Goal: Task Accomplishment & Management: Manage account settings

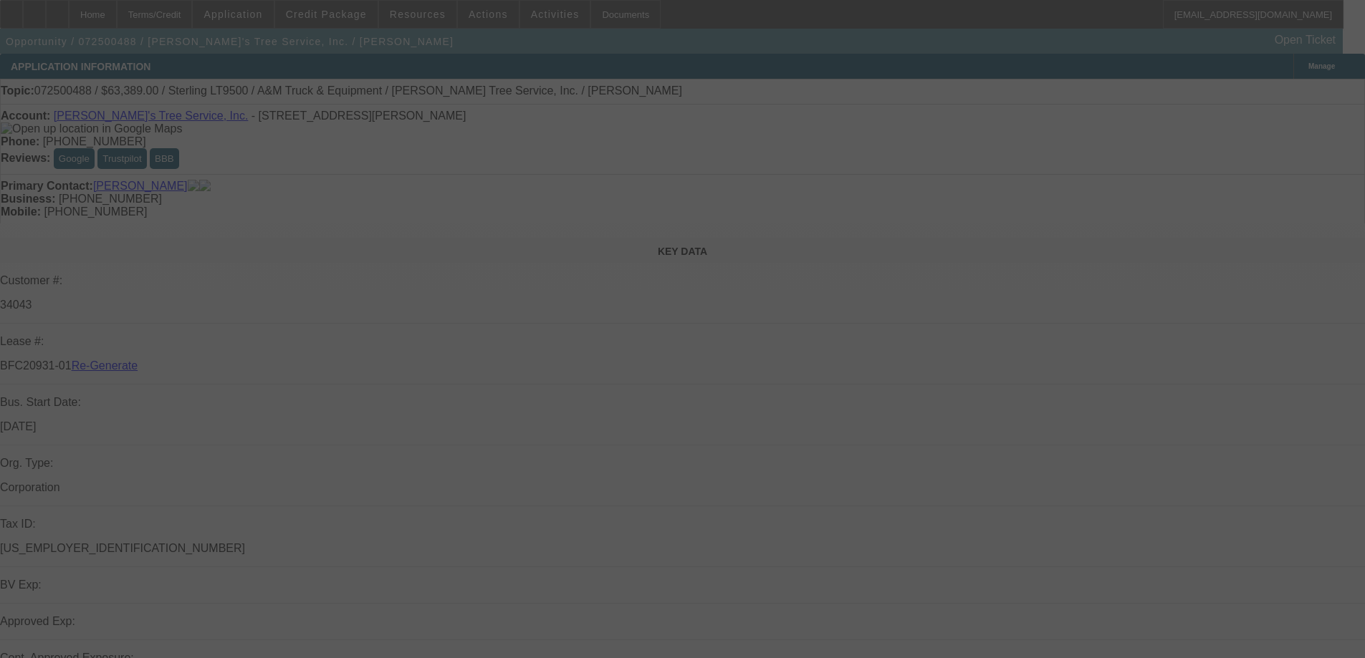
select select "4"
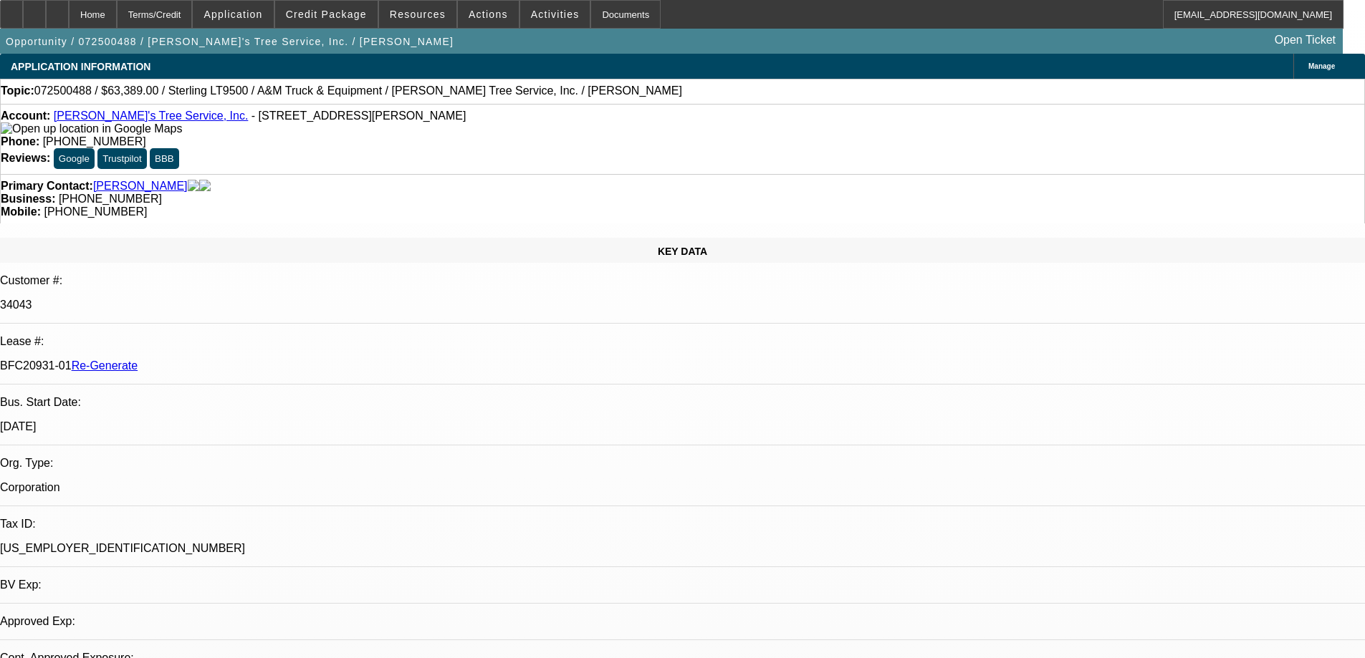
select select "0"
select select "2"
select select "0.1"
select select "4"
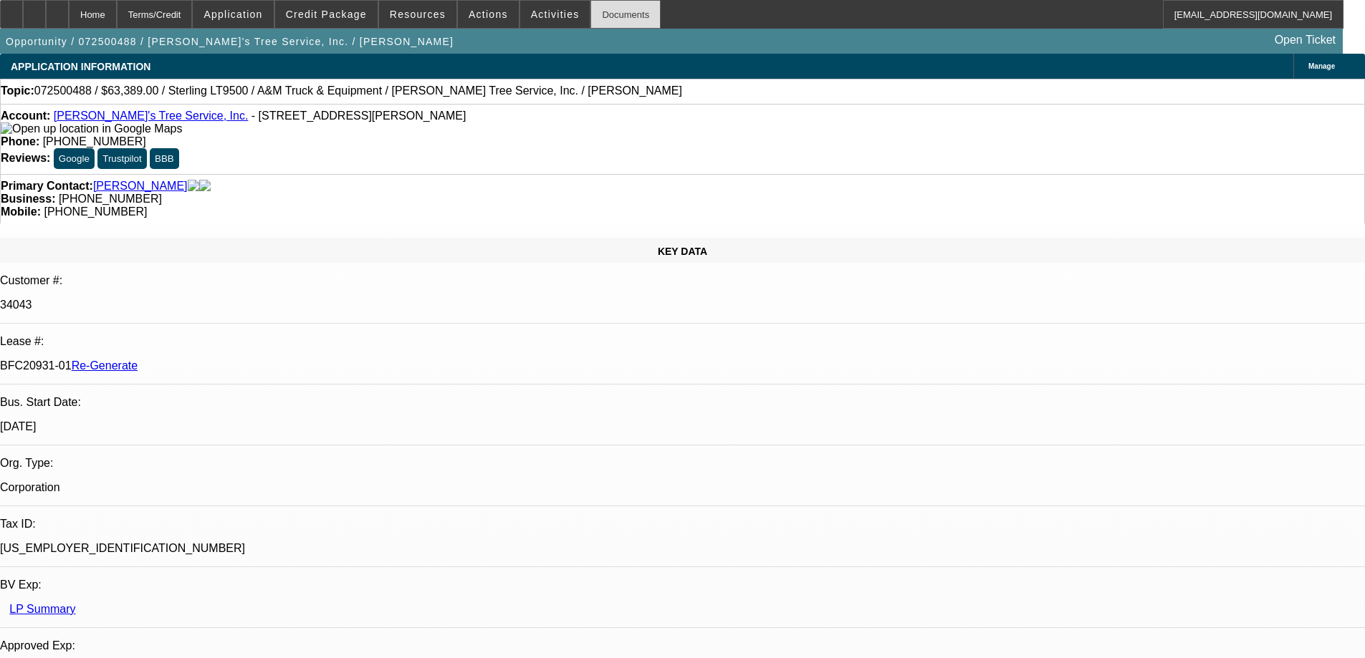
click at [590, 17] on div "Documents" at bounding box center [625, 14] width 70 height 29
click at [520, 20] on span at bounding box center [555, 14] width 70 height 34
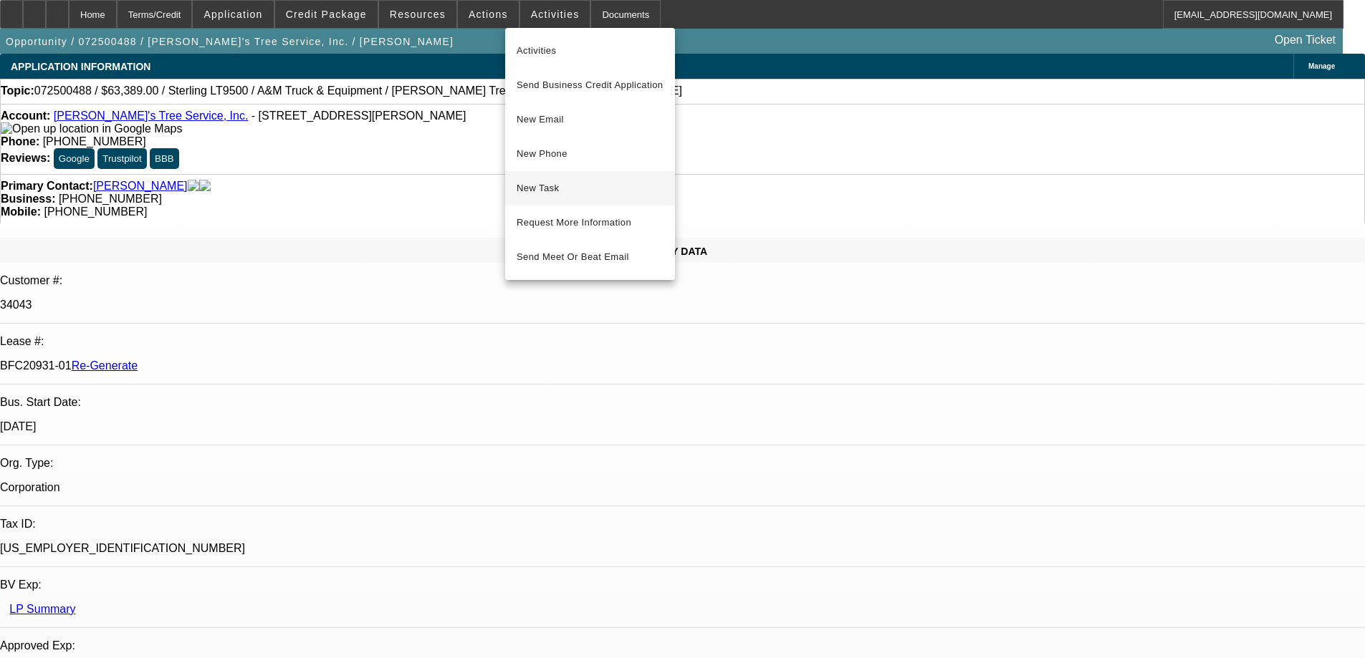
click at [547, 188] on span "New Task" at bounding box center [590, 188] width 147 height 17
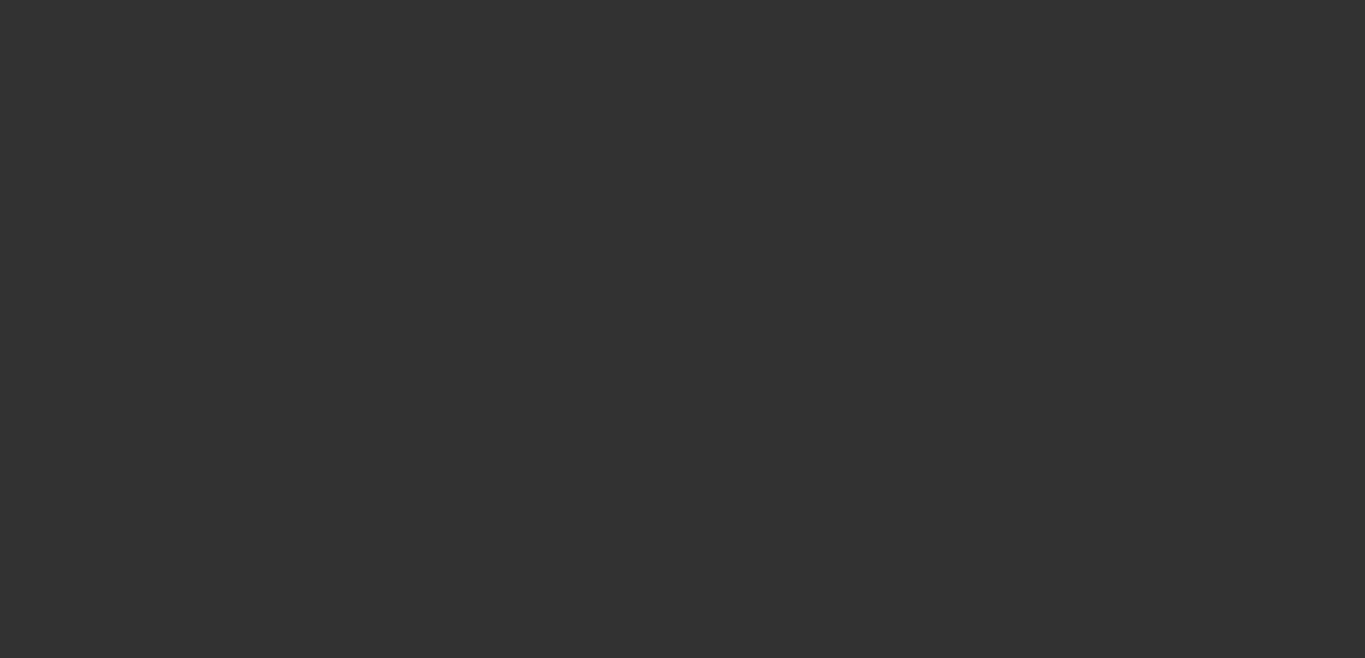
select select "3"
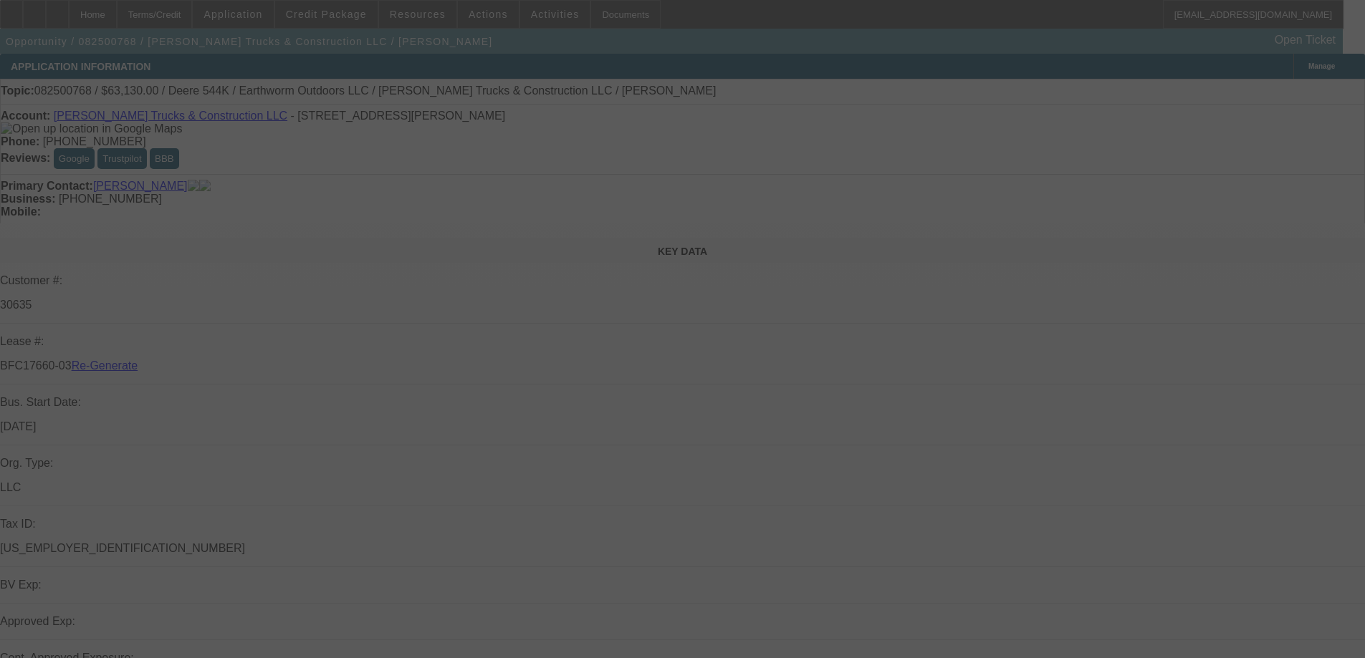
select select "0"
select select "2"
select select "0"
select select "6"
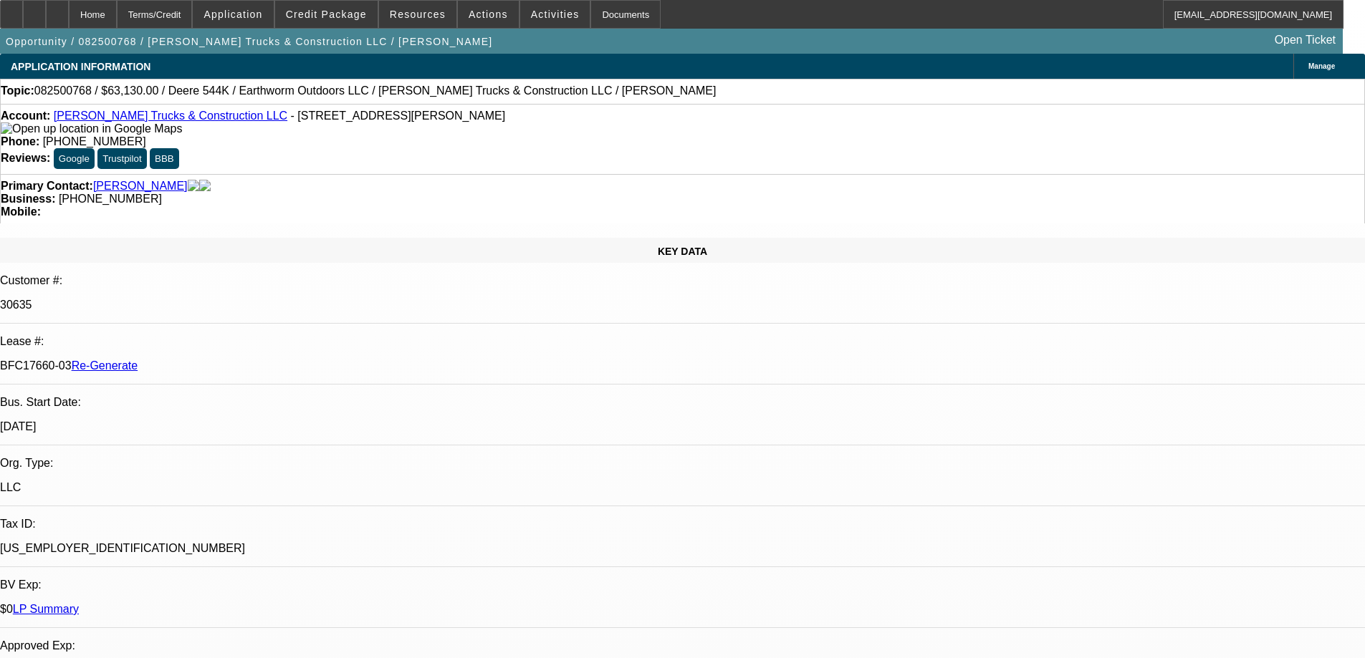
click at [459, 15] on span at bounding box center [488, 14] width 61 height 34
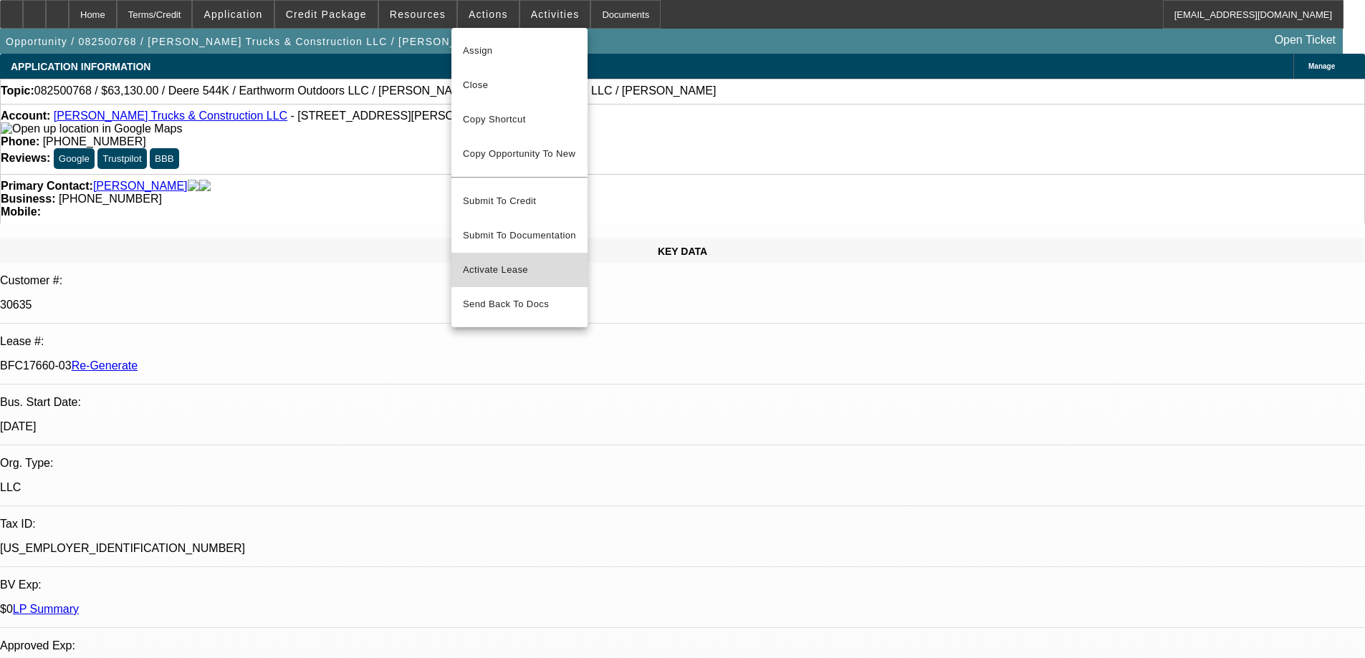
click at [486, 270] on button "Activate Lease" at bounding box center [519, 270] width 136 height 34
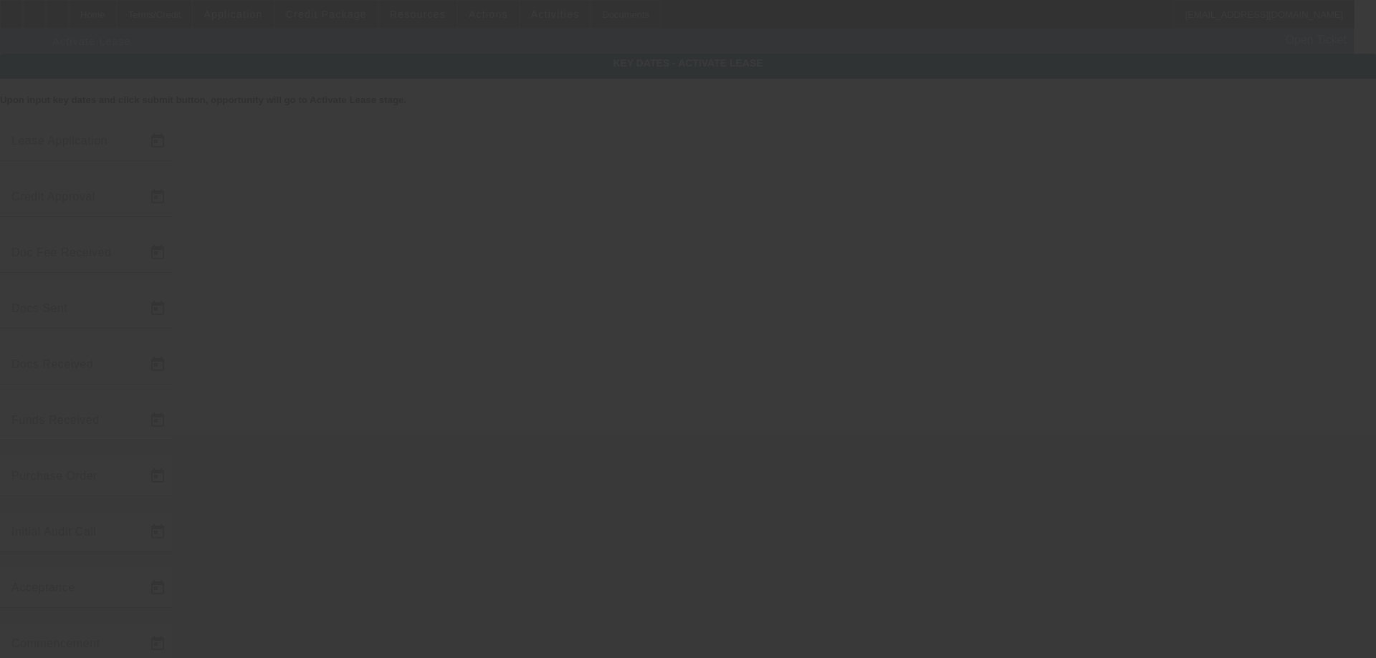
type input "[DATE]"
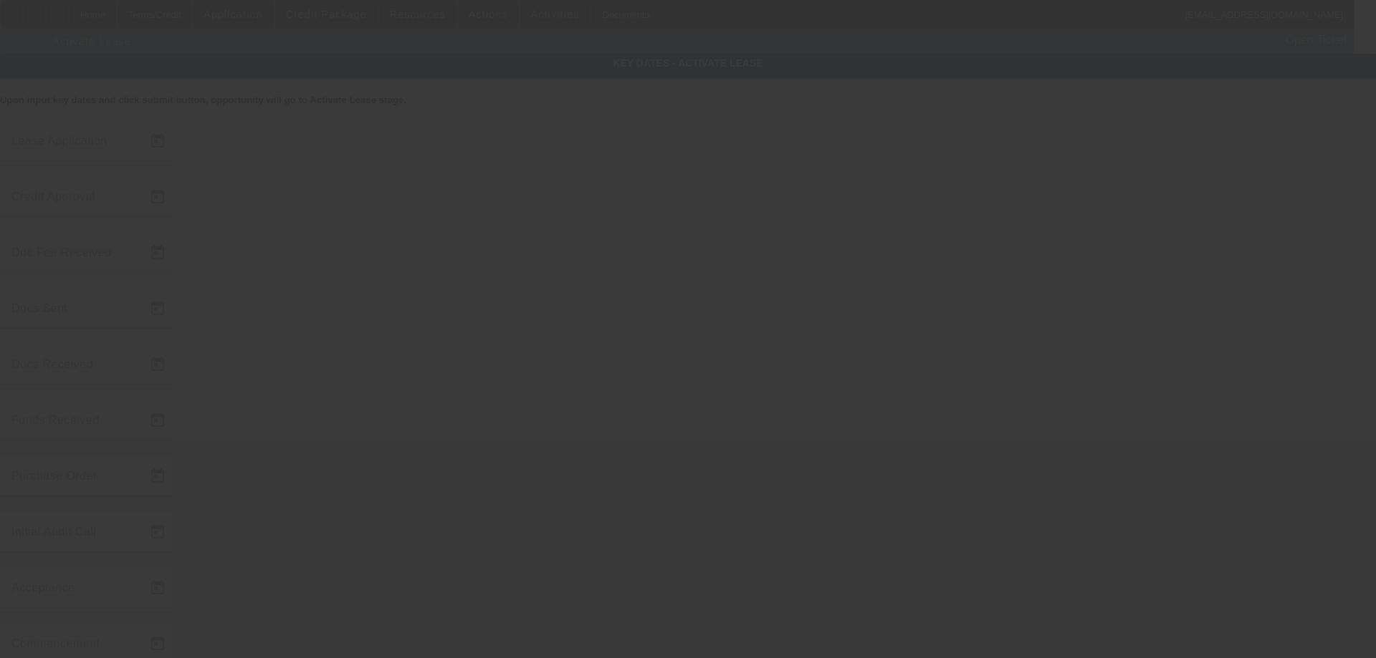
type input "[DATE]"
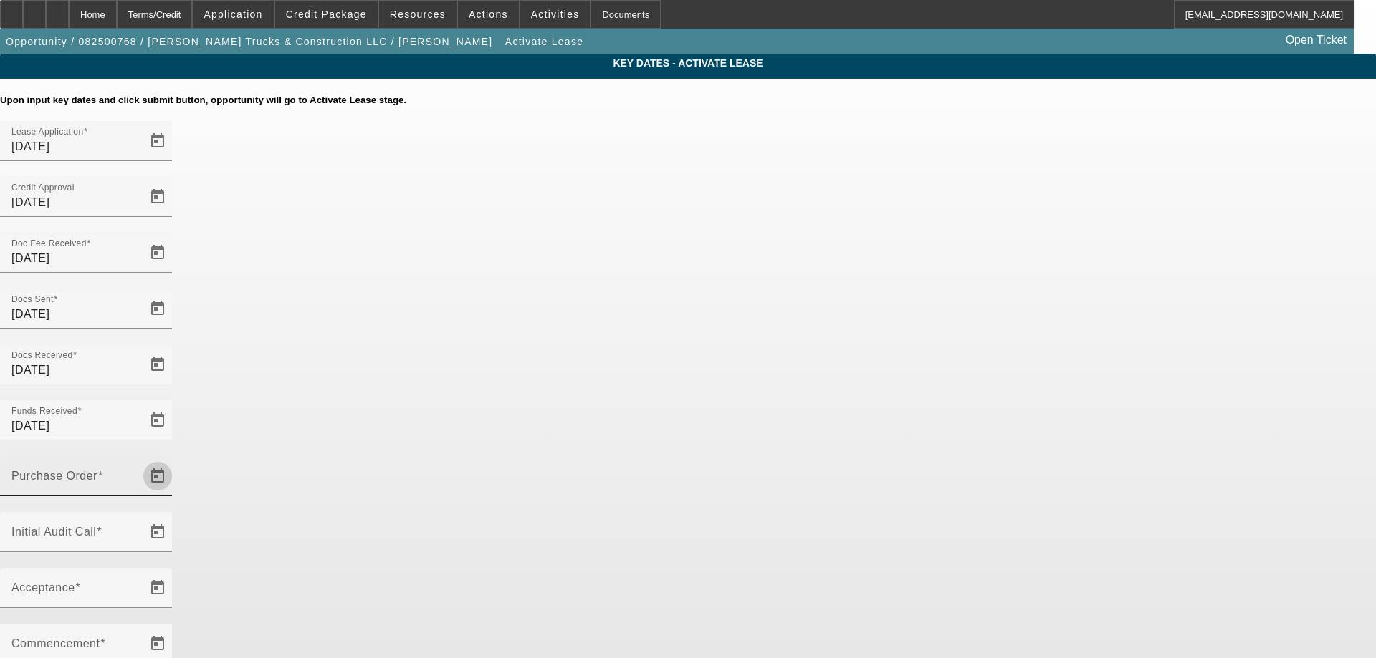
click at [175, 459] on span "Open calendar" at bounding box center [157, 476] width 34 height 34
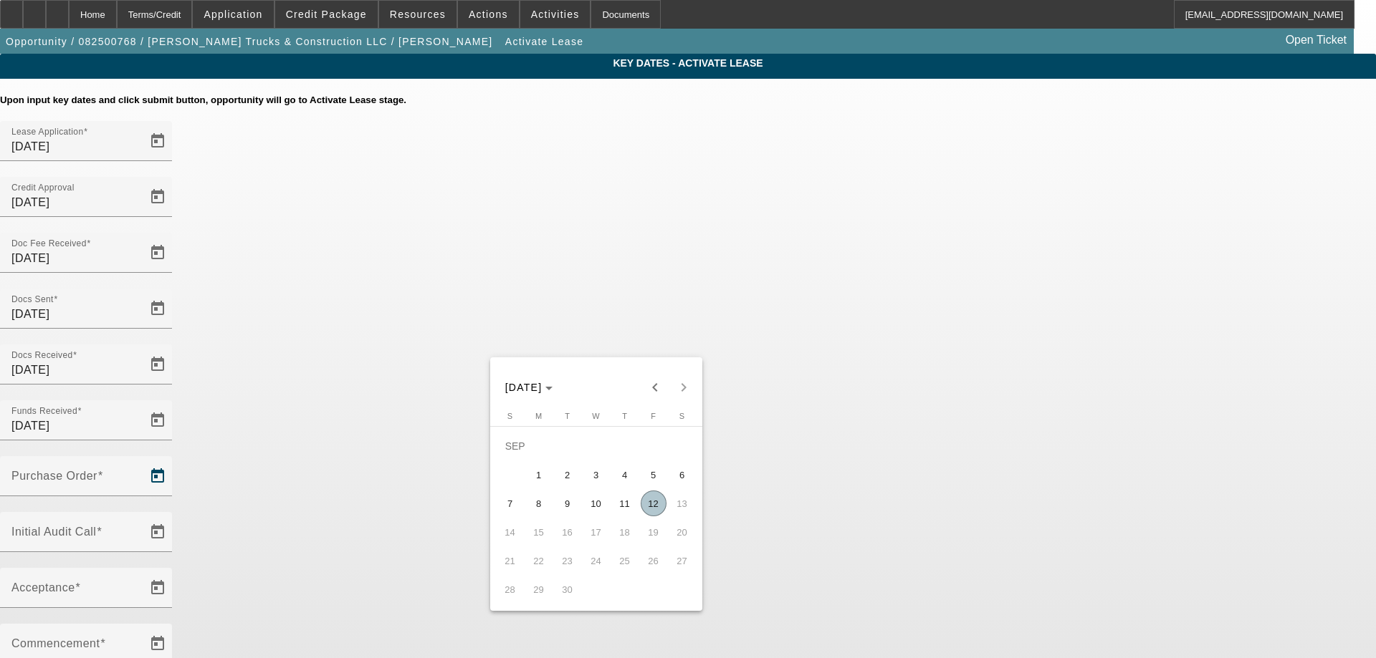
click at [644, 507] on span "12" at bounding box center [654, 504] width 26 height 26
type input "[DATE]"
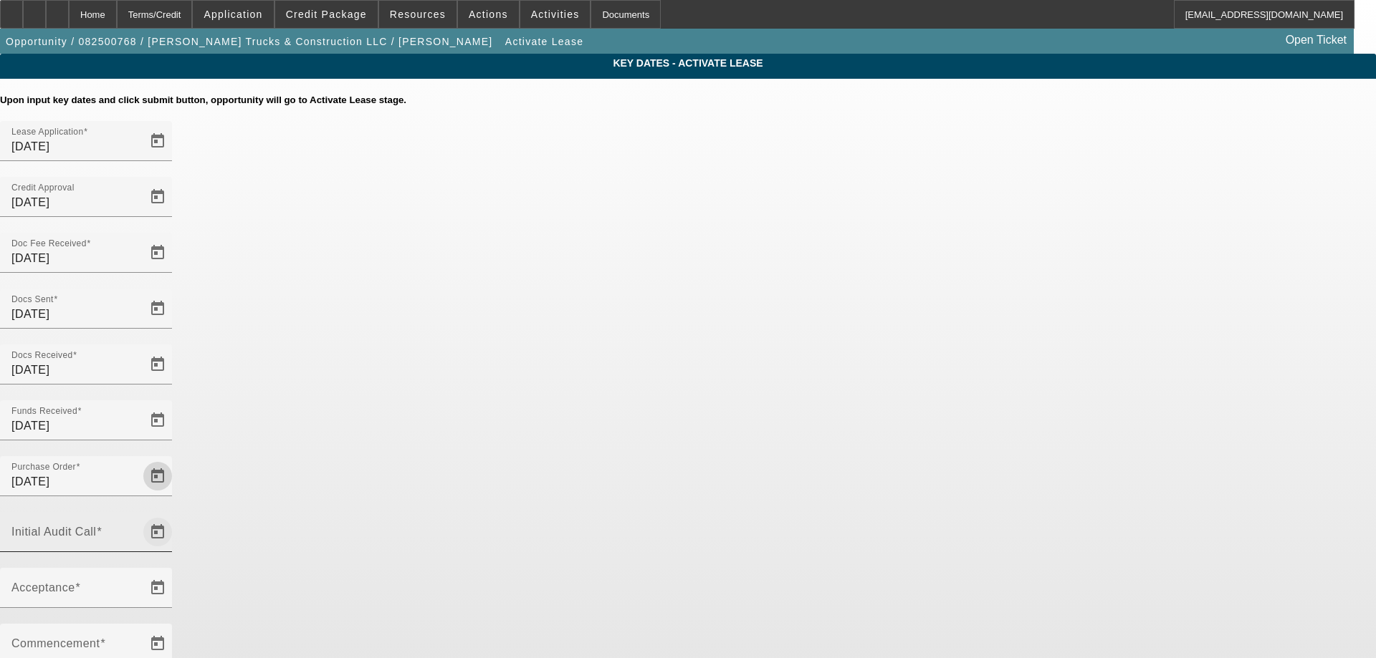
click at [175, 515] on span "Open calendar" at bounding box center [157, 532] width 34 height 34
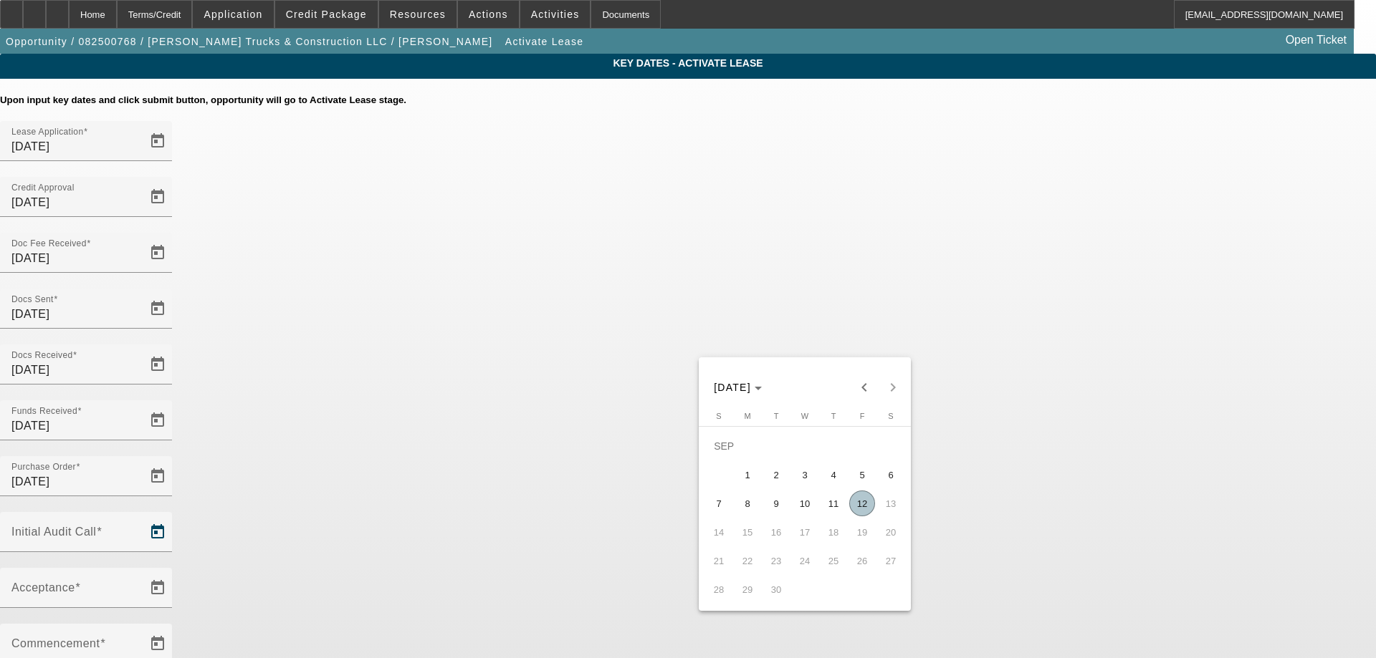
click at [856, 506] on span "12" at bounding box center [862, 504] width 26 height 26
type input "[DATE]"
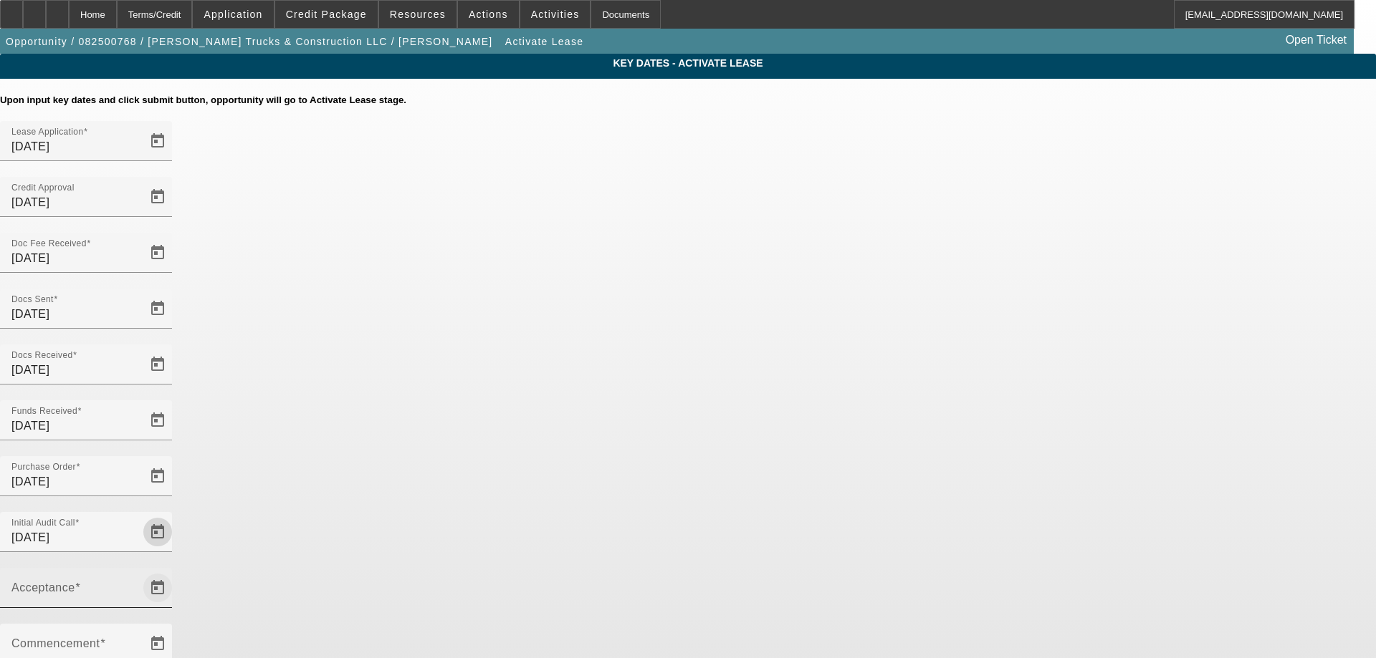
click at [175, 571] on span "Open calendar" at bounding box center [157, 588] width 34 height 34
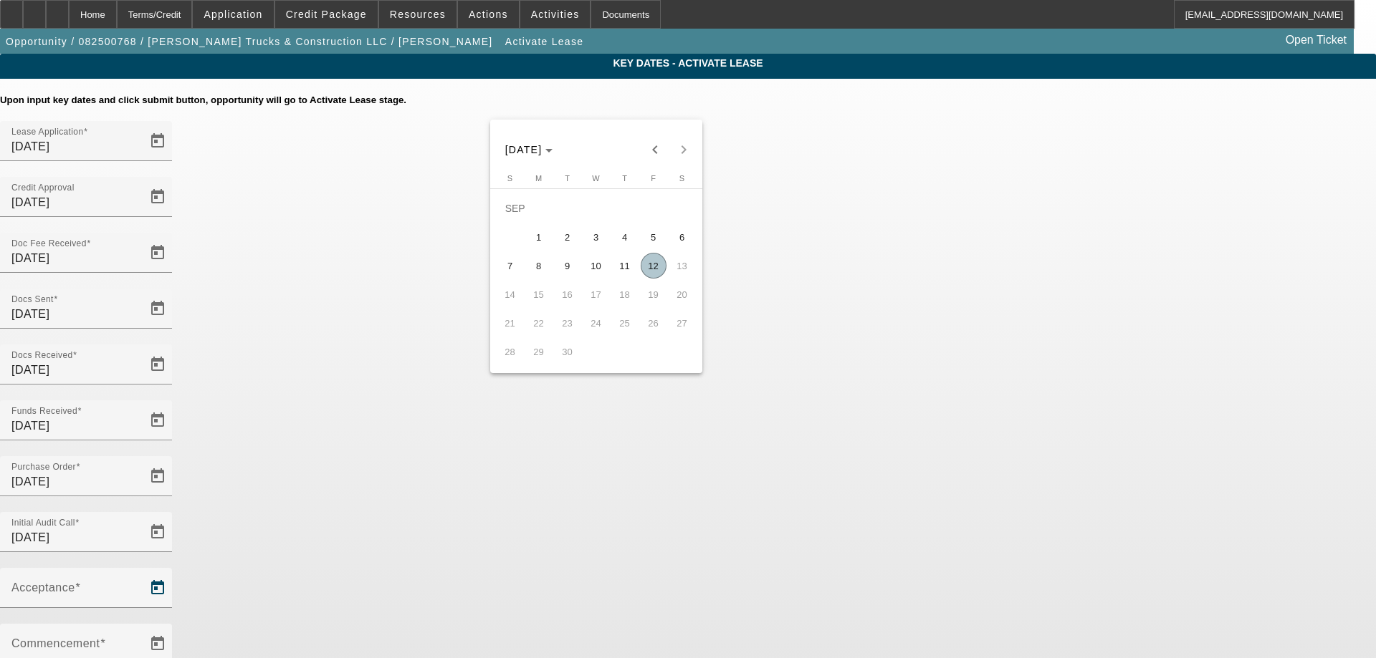
click at [643, 273] on span "12" at bounding box center [654, 266] width 26 height 26
type input "[DATE]"
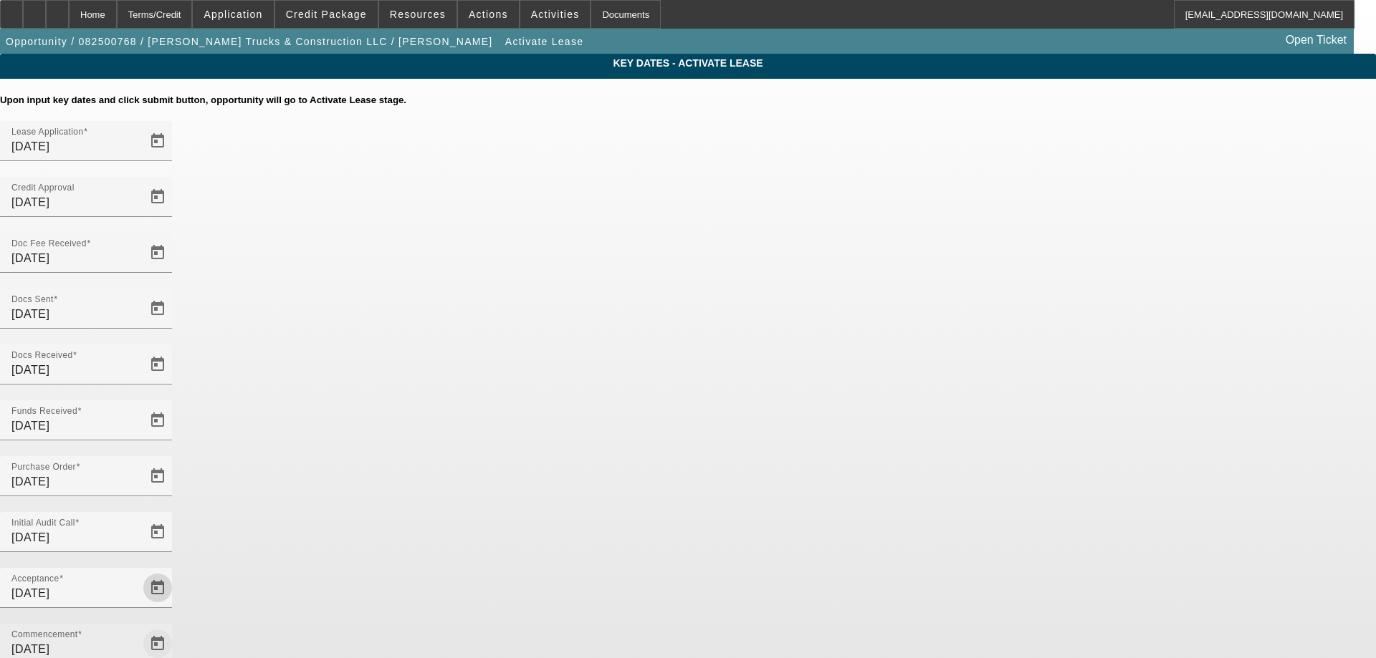
click at [175, 627] on span "Open calendar" at bounding box center [157, 644] width 34 height 34
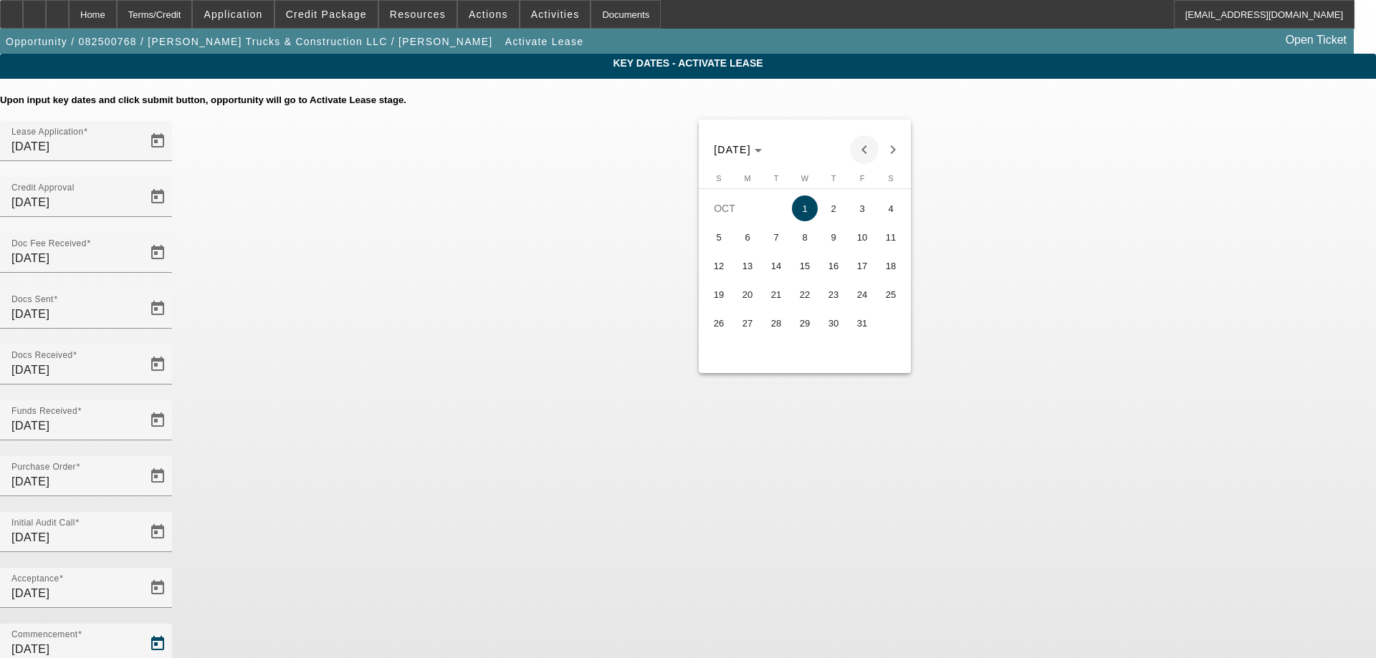
click at [867, 147] on span "Previous month" at bounding box center [864, 149] width 29 height 29
click at [756, 302] on span "15" at bounding box center [747, 295] width 26 height 26
type input "[DATE]"
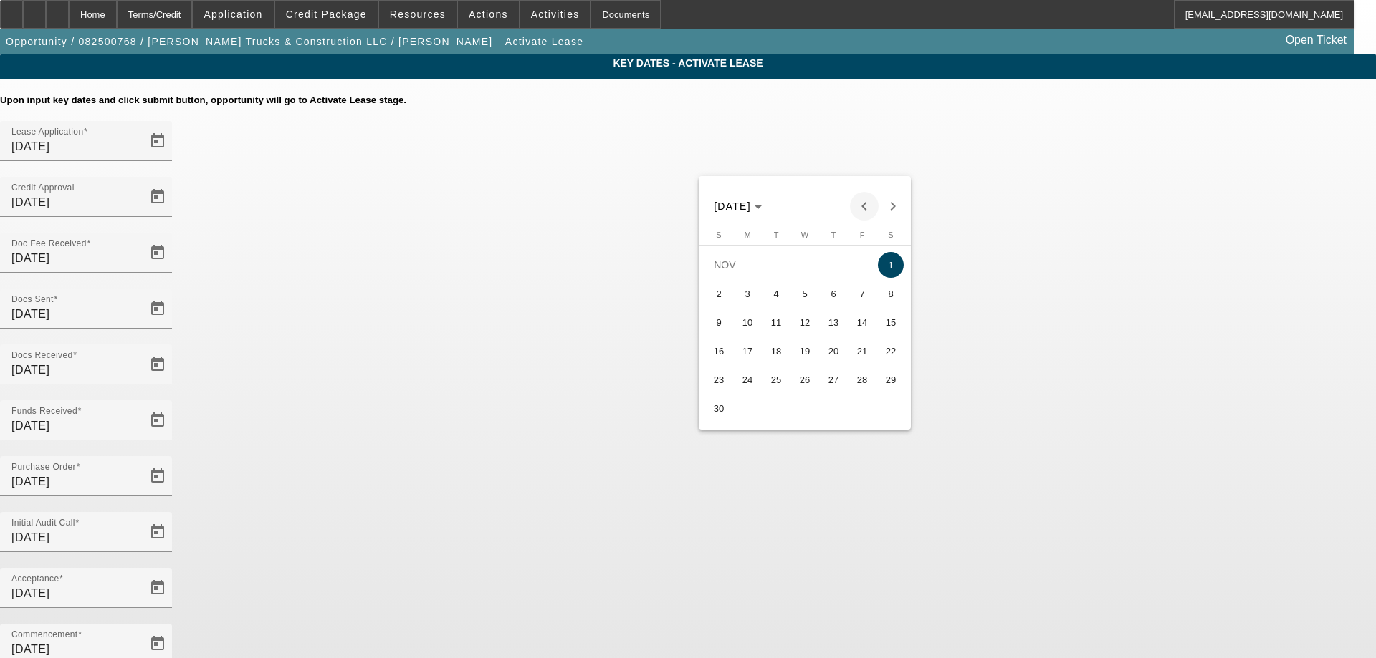
click at [858, 202] on span "Previous month" at bounding box center [864, 206] width 29 height 29
click at [805, 327] on span "15" at bounding box center [805, 323] width 26 height 26
type input "[DATE]"
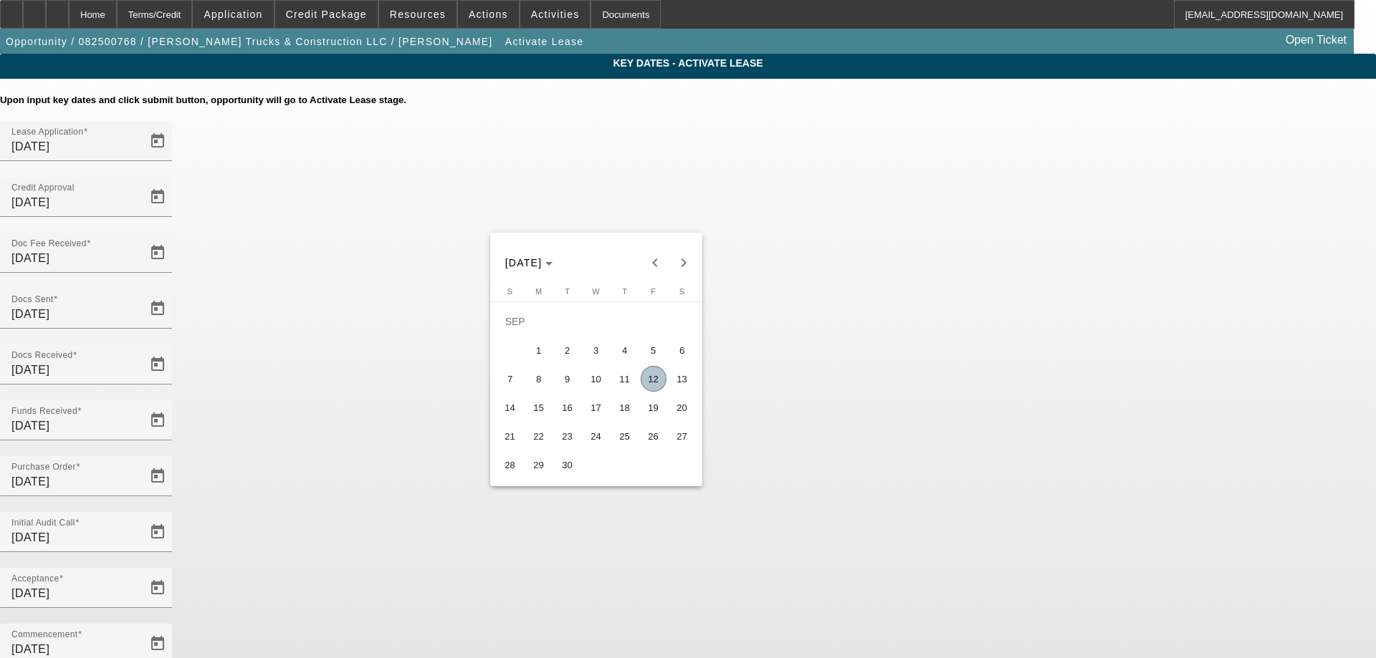
click at [560, 416] on span "16" at bounding box center [568, 408] width 26 height 26
type input "[DATE]"
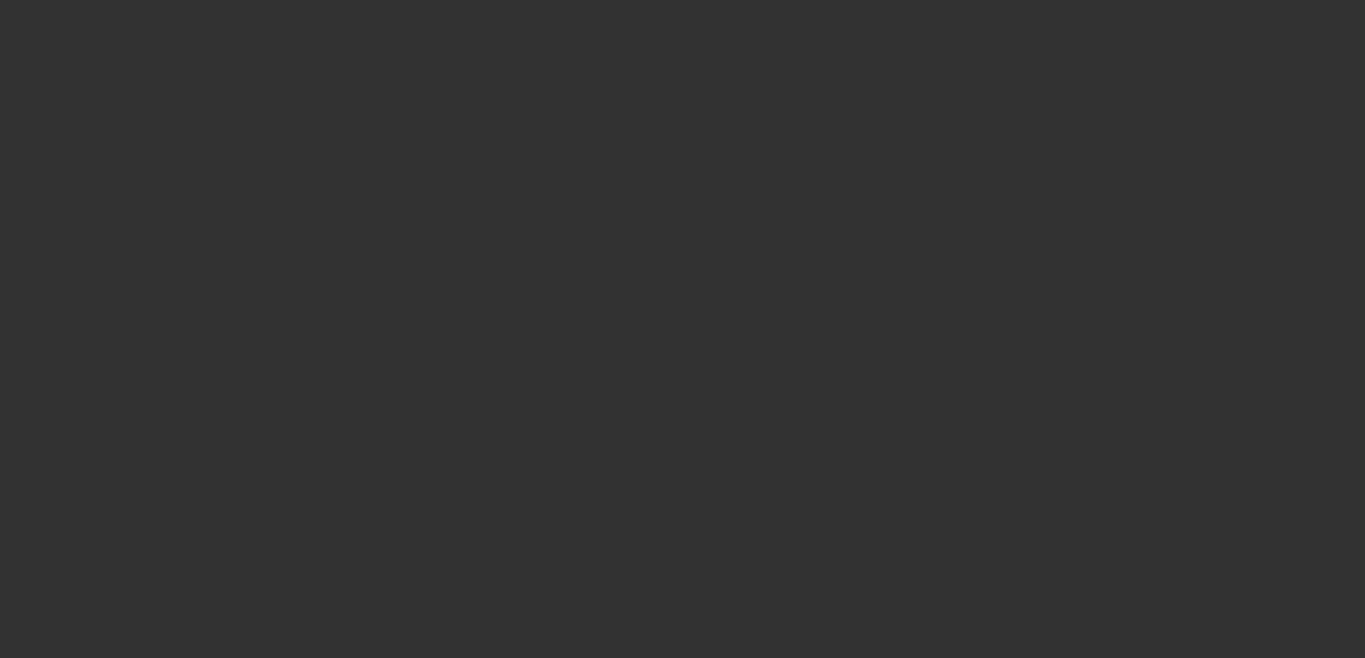
select select "4"
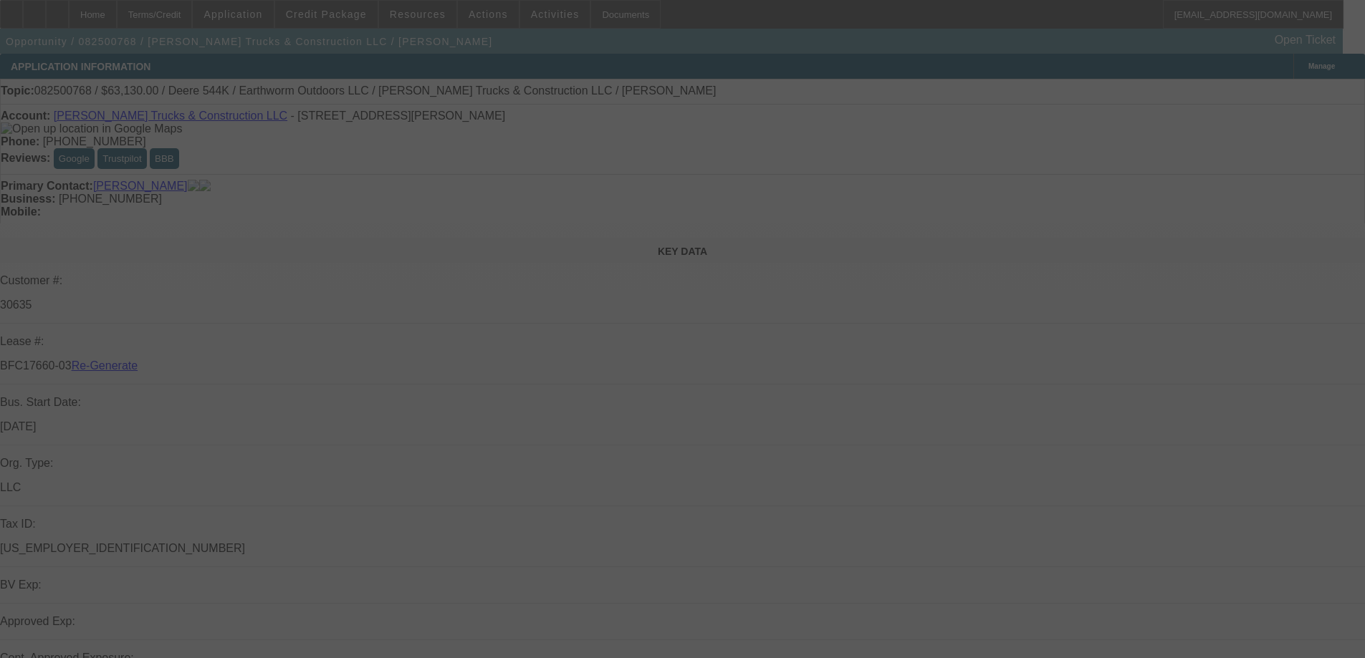
select select "0"
select select "2"
select select "0"
select select "6"
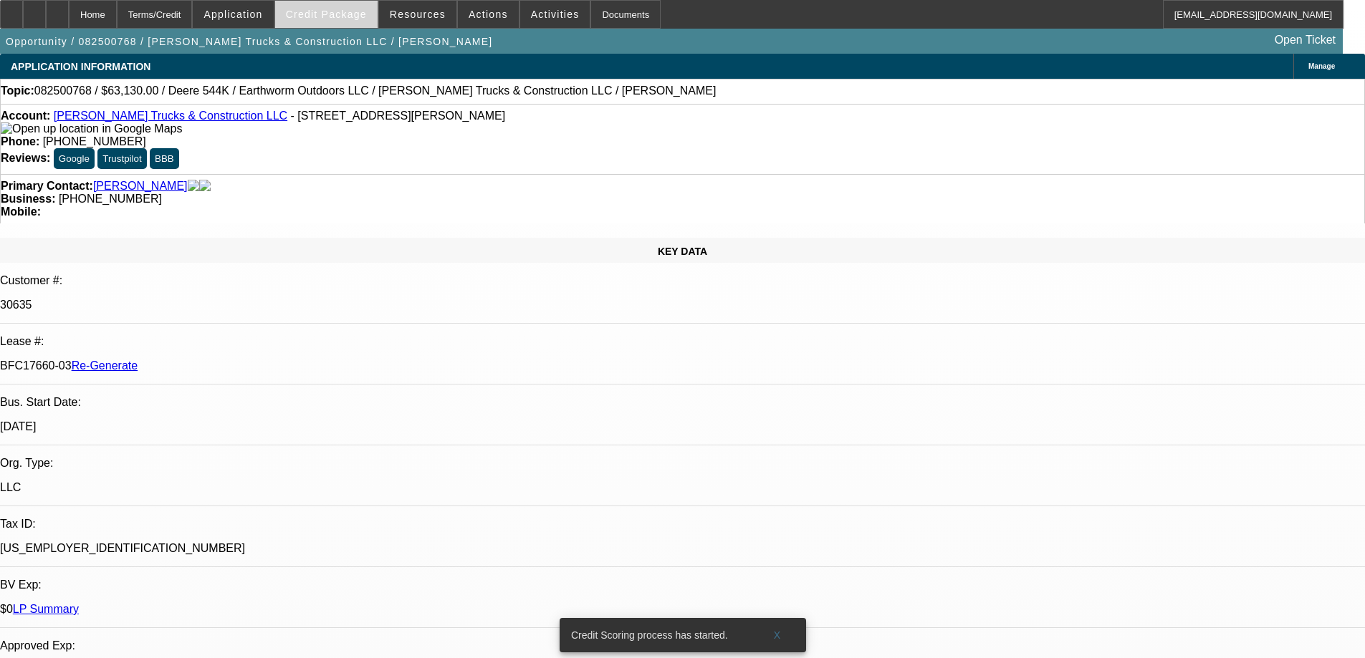
click at [355, 11] on span "Credit Package" at bounding box center [326, 14] width 81 height 11
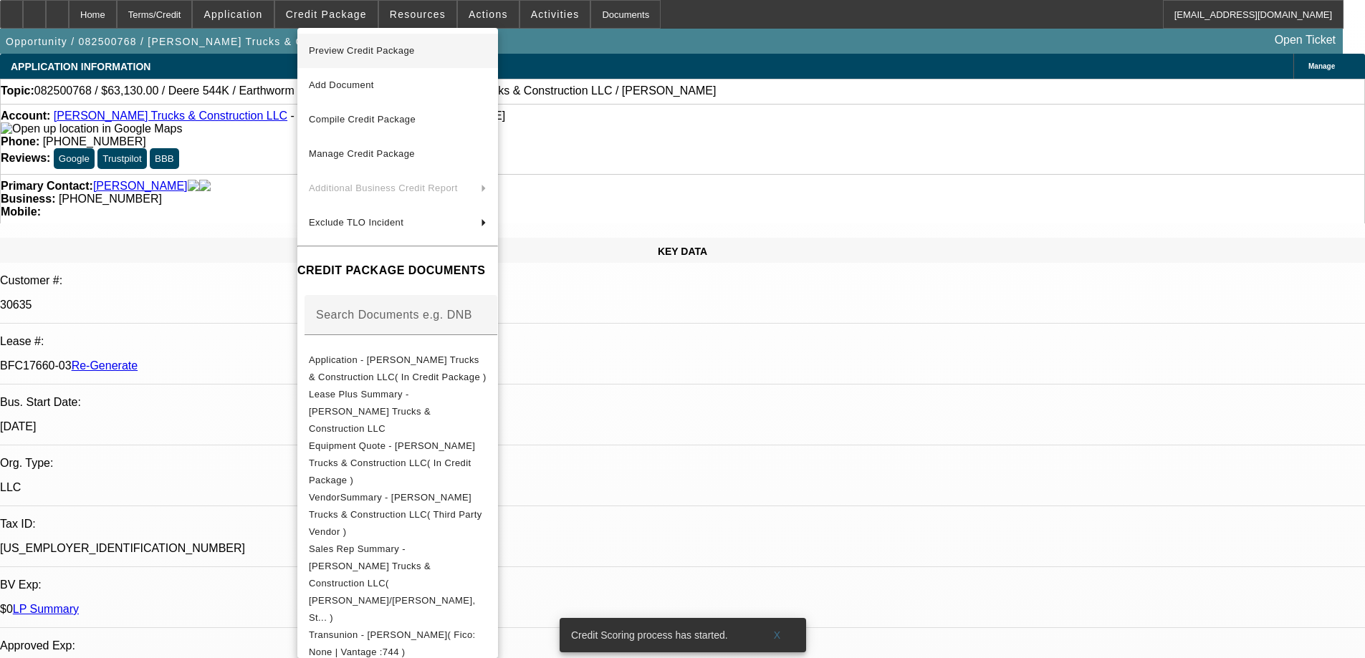
click at [359, 45] on span "Preview Credit Package" at bounding box center [362, 50] width 106 height 11
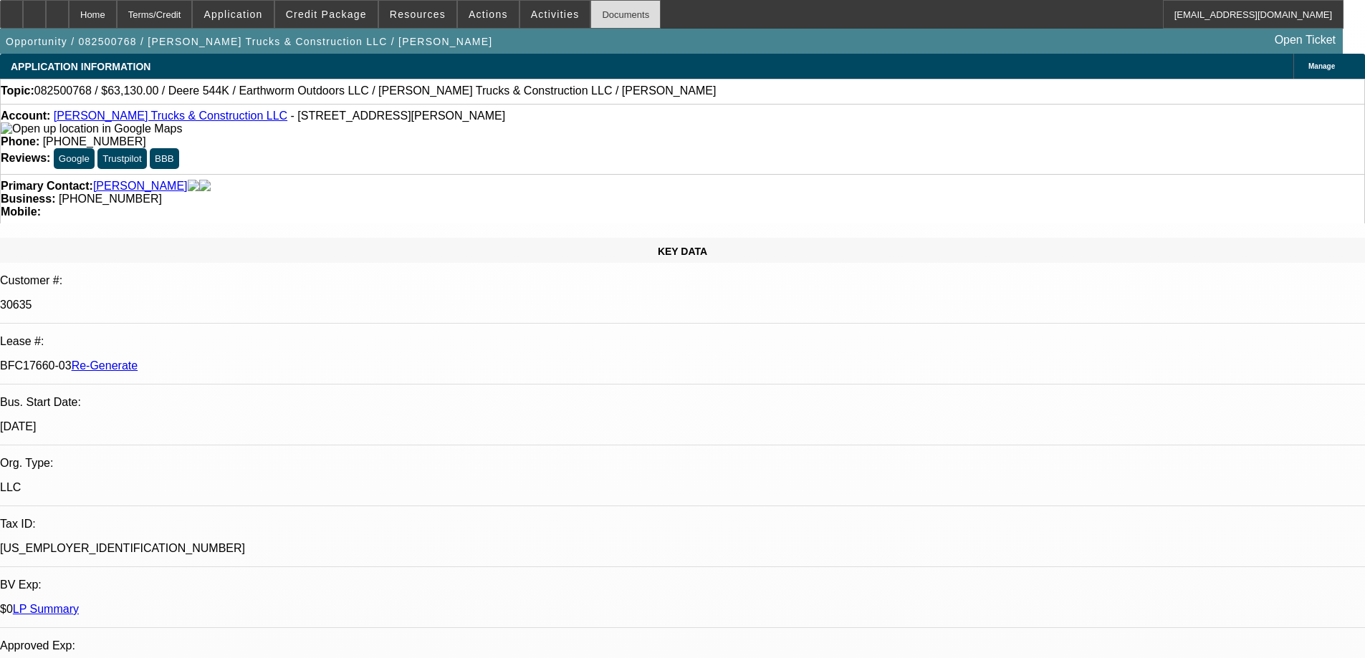
click at [590, 9] on div "Documents" at bounding box center [625, 14] width 70 height 29
